Goal: Task Accomplishment & Management: Manage account settings

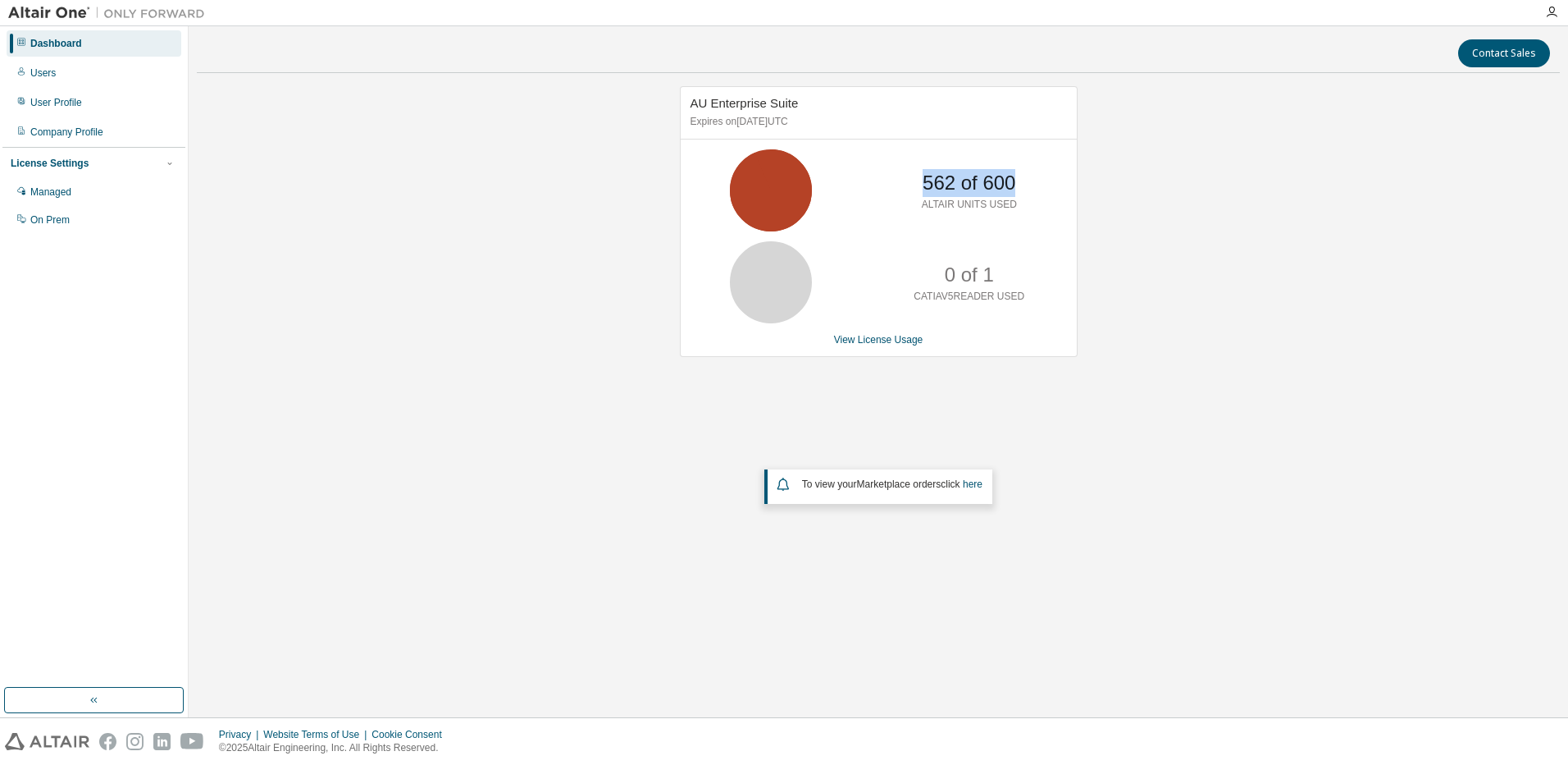
drag, startPoint x: 927, startPoint y: 184, endPoint x: 1035, endPoint y: 180, distance: 108.1
click at [1035, 180] on div "562 of 600 ALTAIR UNITS USED" at bounding box center [878, 190] width 396 height 82
drag, startPoint x: 1035, startPoint y: 180, endPoint x: 403, endPoint y: 330, distance: 649.6
click at [403, 330] on div "AU Enterprise Suite Expires on [DATE] UTC 562 of 600 ALTAIR UNITS USED 0 of 1 C…" at bounding box center [878, 335] width 1363 height 498
